Goal: Information Seeking & Learning: Learn about a topic

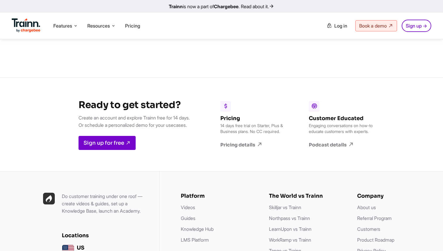
scroll to position [6916, 0]
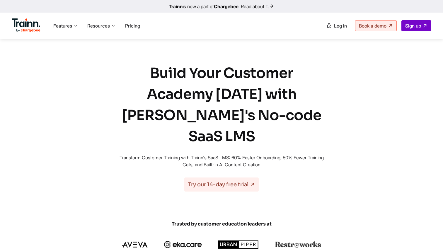
scroll to position [113, 0]
click at [54, 25] on span "Features" at bounding box center [62, 26] width 19 height 6
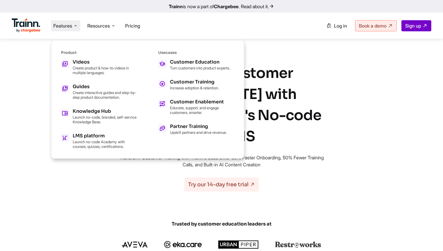
click at [319, 98] on h1 "Build Your Customer Academy [DATE] with [PERSON_NAME]'s No-code SaaS LMS" at bounding box center [221, 105] width 211 height 84
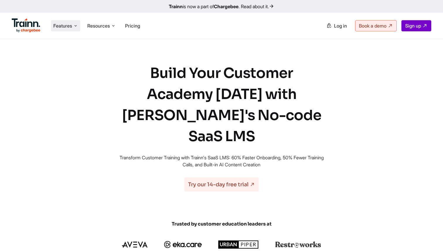
click at [71, 27] on span "Features" at bounding box center [62, 26] width 19 height 6
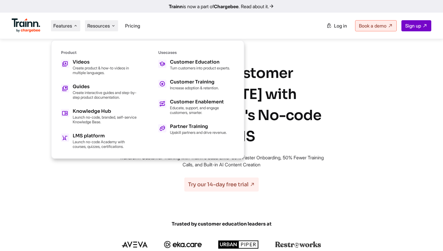
click at [110, 29] on li "Resources Resources Trainn Help Center Help videos to get you started. Trainn B…" at bounding box center [101, 25] width 33 height 11
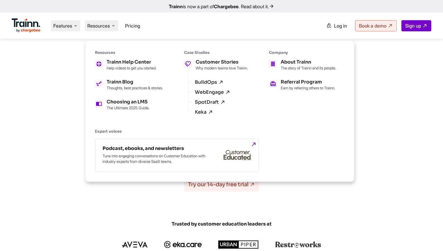
click at [64, 29] on span "Features" at bounding box center [62, 26] width 19 height 6
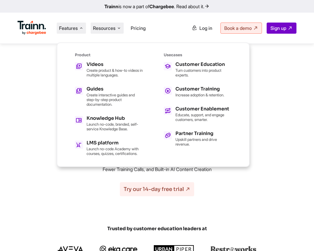
click at [103, 30] on span "Resources" at bounding box center [104, 28] width 23 height 6
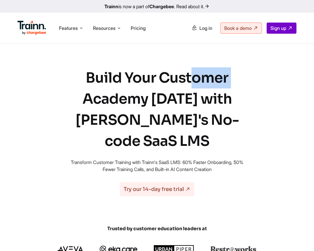
click at [193, 85] on h1 "Build Your Customer Academy [DATE] with [PERSON_NAME]'s No-code SaaS LMS" at bounding box center [157, 109] width 176 height 84
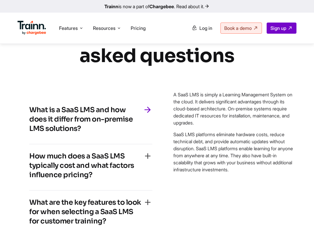
scroll to position [3186, 0]
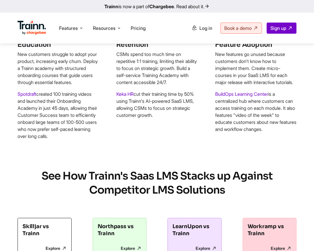
scroll to position [235, 0]
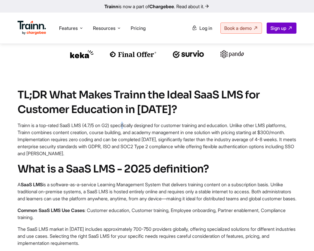
click at [33, 31] on img at bounding box center [32, 28] width 29 height 14
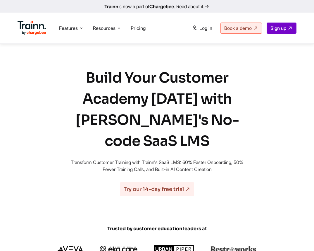
scroll to position [234, 0]
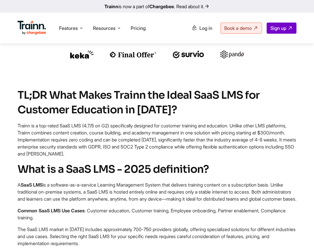
click at [26, 28] on img at bounding box center [32, 28] width 29 height 14
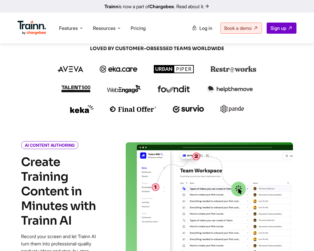
scroll to position [197, 0]
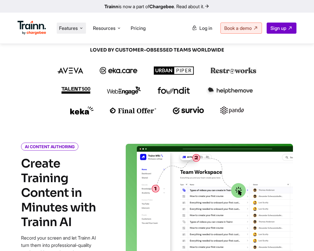
click at [70, 32] on li "Features Product Videos Create product & how-to videos in multiple languages. G…" at bounding box center [71, 28] width 29 height 11
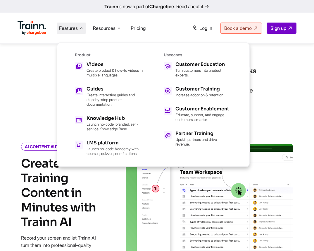
click at [107, 138] on ul "Videos Create product & how-to videos in multiple languages. Guides Create inte…" at bounding box center [109, 109] width 68 height 94
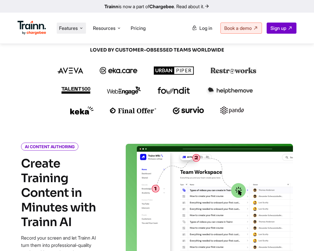
click at [73, 26] on span "Features" at bounding box center [68, 28] width 19 height 6
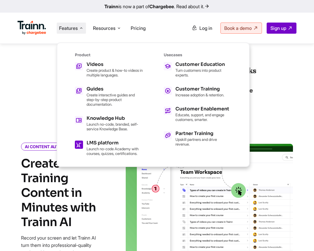
click at [79, 141] on icon at bounding box center [79, 145] width 6 height 10
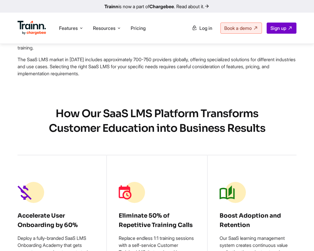
scroll to position [327, 0]
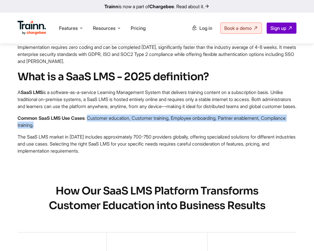
drag, startPoint x: 91, startPoint y: 125, endPoint x: 276, endPoint y: 132, distance: 185.1
click at [276, 128] on p "Common SaaS LMS Use Cases : Customer education, Customer training, Employee onb…" at bounding box center [157, 121] width 279 height 14
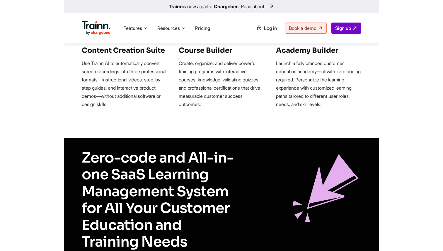
scroll to position [773, 0]
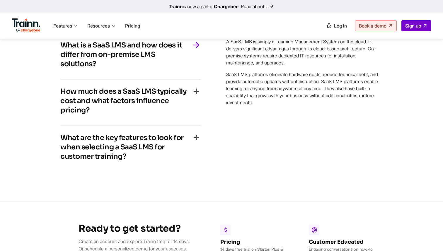
scroll to position [3422, 0]
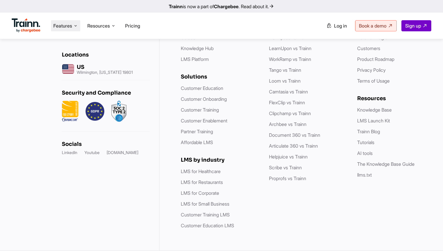
click at [66, 26] on span "Features" at bounding box center [62, 26] width 19 height 6
click at [66, 29] on span "Features" at bounding box center [62, 26] width 19 height 6
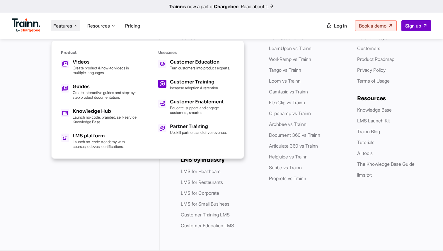
click at [171, 89] on div "Customer Training Increase adoption & retention." at bounding box center [194, 85] width 49 height 11
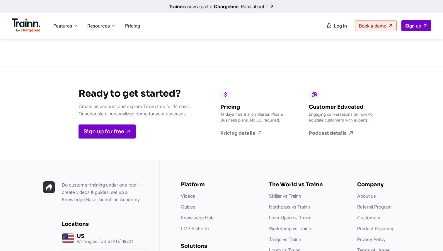
scroll to position [1856, 0]
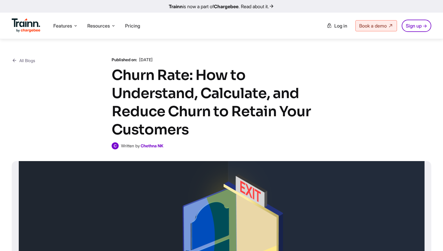
scroll to position [236, 0]
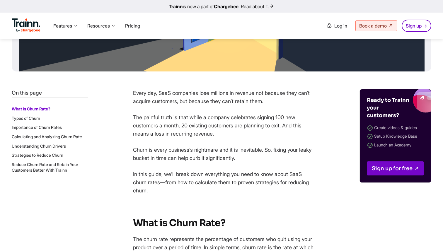
click at [133, 97] on p "Every day, SaaS companies lose millions in revenue not because they can’t acqui…" at bounding box center [223, 97] width 181 height 16
click at [133, 93] on p "Every day, SaaS companies lose millions in revenue not because they can’t acqui…" at bounding box center [223, 97] width 181 height 16
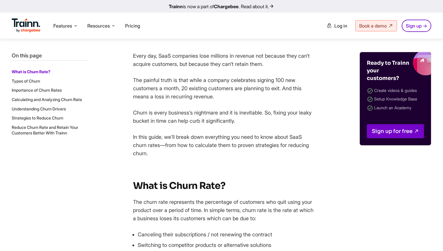
scroll to position [274, 0]
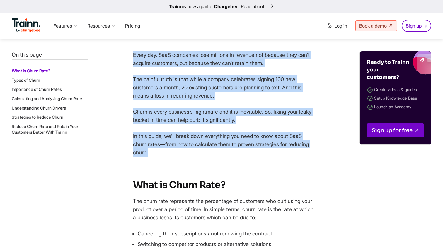
drag, startPoint x: 133, startPoint y: 56, endPoint x: 171, endPoint y: 152, distance: 103.3
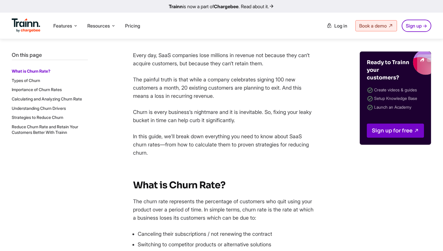
click at [134, 58] on p "Every day, SaaS companies lose millions in revenue not because they can’t acqui…" at bounding box center [223, 59] width 181 height 16
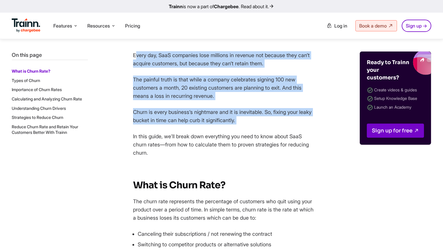
drag, startPoint x: 134, startPoint y: 56, endPoint x: 219, endPoint y: 130, distance: 112.2
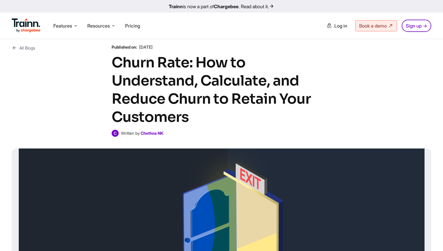
scroll to position [8, 0]
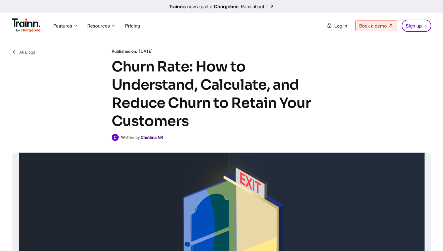
click at [158, 138] on b "Chethna NK" at bounding box center [151, 137] width 23 height 5
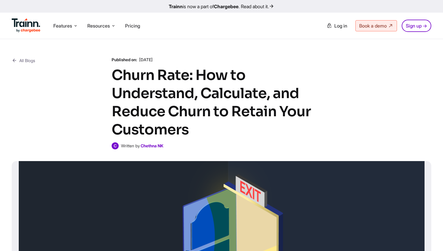
drag, startPoint x: 142, startPoint y: 60, endPoint x: 190, endPoint y: 61, distance: 48.3
click at [190, 61] on p "Published on: 30 Oct , 2024" at bounding box center [222, 60] width 220 height 6
drag, startPoint x: 111, startPoint y: 60, endPoint x: 170, endPoint y: 60, distance: 58.5
click at [170, 60] on p "Published on: 30 Oct , 2024" at bounding box center [222, 60] width 220 height 6
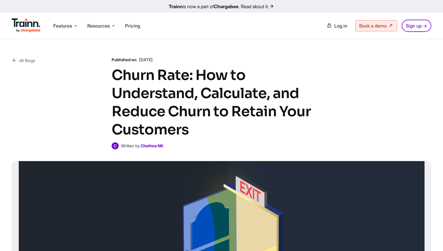
click at [170, 60] on p "Published on: 30 Oct , 2024" at bounding box center [222, 60] width 220 height 6
drag, startPoint x: 110, startPoint y: 59, endPoint x: 170, endPoint y: 61, distance: 60.3
click at [171, 61] on div "All Blogs Published on: 30 Oct , 2024 Churn Rate: How to Understand, Calculate,…" at bounding box center [221, 103] width 419 height 92
click at [170, 61] on p "Published on: 30 Oct , 2024" at bounding box center [222, 60] width 220 height 6
drag, startPoint x: 112, startPoint y: 59, endPoint x: 169, endPoint y: 60, distance: 57.1
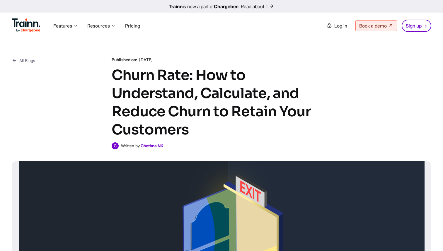
click at [169, 60] on p "Published on: 30 Oct , 2024" at bounding box center [222, 60] width 220 height 6
drag, startPoint x: 179, startPoint y: 145, endPoint x: 216, endPoint y: 145, distance: 37.2
click at [216, 145] on div "C Written by Chethna NK" at bounding box center [222, 145] width 220 height 7
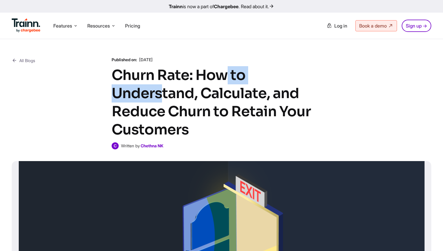
drag, startPoint x: 113, startPoint y: 66, endPoint x: 186, endPoint y: 67, distance: 72.6
click at [186, 67] on div "Published on: 30 Oct , 2024 Churn Rate: How to Understand, Calculate, and Reduc…" at bounding box center [222, 103] width 220 height 92
drag, startPoint x: 141, startPoint y: 59, endPoint x: 171, endPoint y: 59, distance: 29.6
click at [171, 59] on p "Published on: 30 Oct , 2024" at bounding box center [222, 60] width 220 height 6
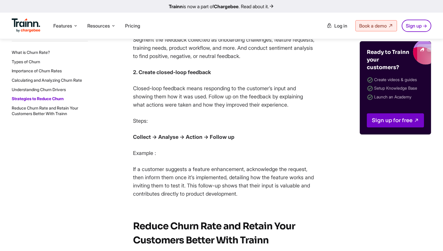
scroll to position [7725, 0]
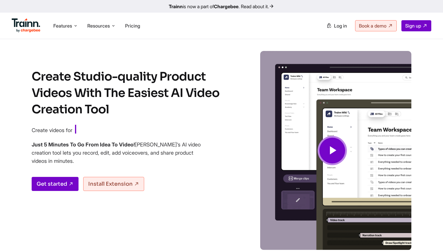
click at [54, 130] on span "Create videos for" at bounding box center [52, 130] width 41 height 6
click at [126, 151] on h4 "Just 5 Minutes To Go From Idea To Video! [PERSON_NAME]’s AI video creation tool…" at bounding box center [117, 152] width 170 height 25
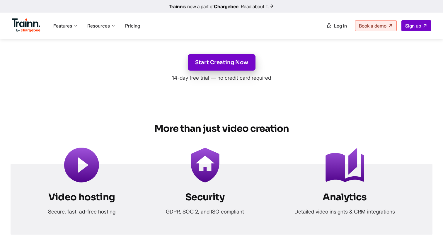
scroll to position [2297, 0]
click at [92, 195] on label "Video hosting" at bounding box center [81, 197] width 66 height 12
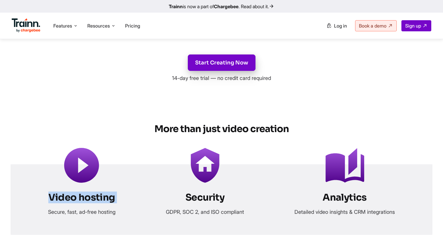
click at [92, 195] on label "Video hosting" at bounding box center [81, 197] width 66 height 12
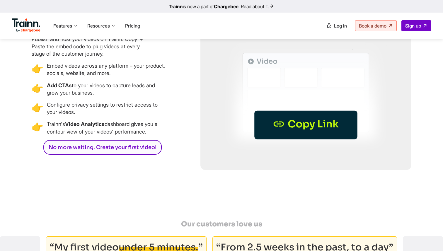
scroll to position [1632, 0]
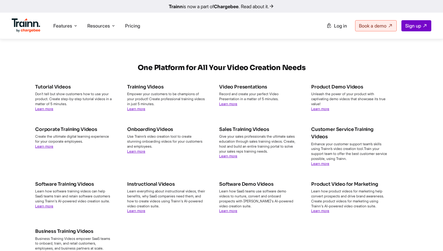
scroll to position [2064, 0]
